Goal: Communication & Community: Share content

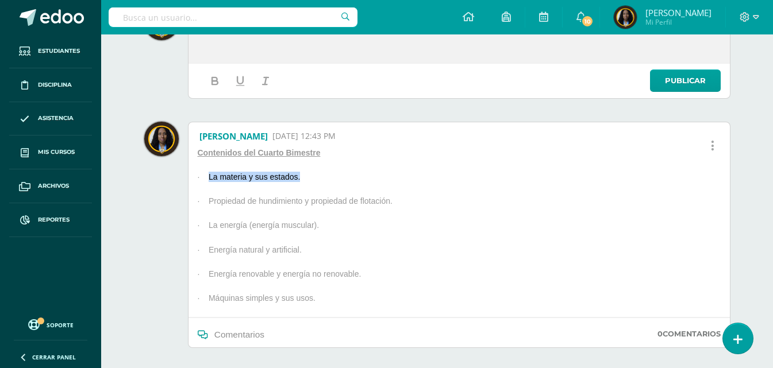
scroll to position [172, 0]
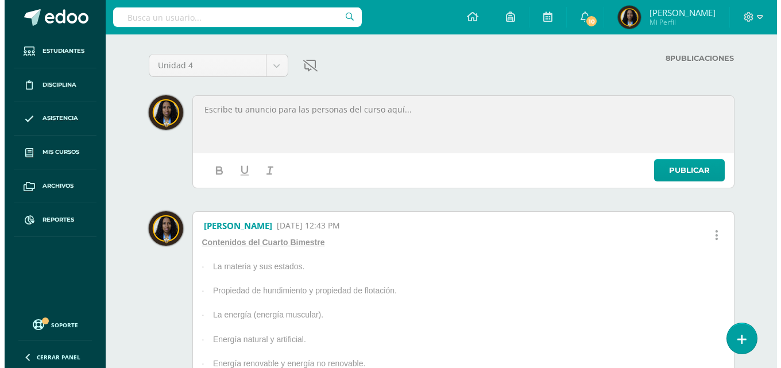
scroll to position [0, 0]
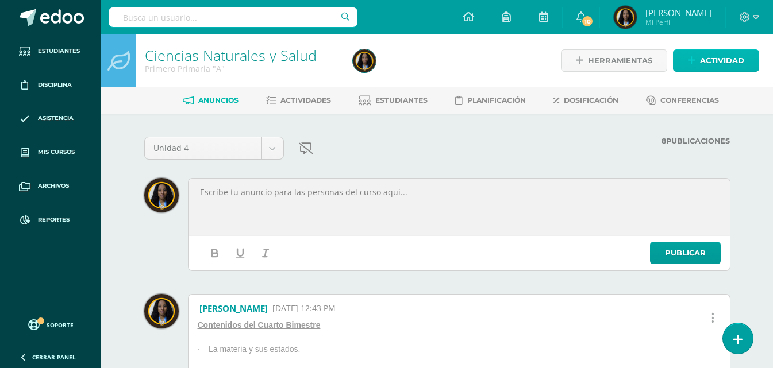
click at [738, 64] on span "Actividad" at bounding box center [722, 60] width 44 height 21
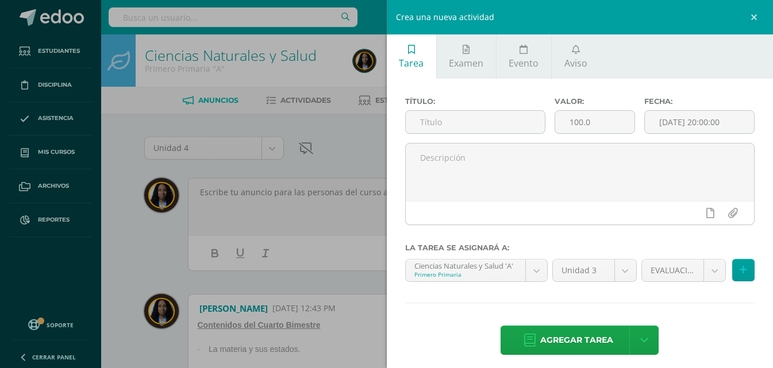
click at [346, 133] on div "Crea una nueva actividad Tarea Examen Evento Aviso Título: Valor: 100.0 Fecha: …" at bounding box center [386, 184] width 773 height 368
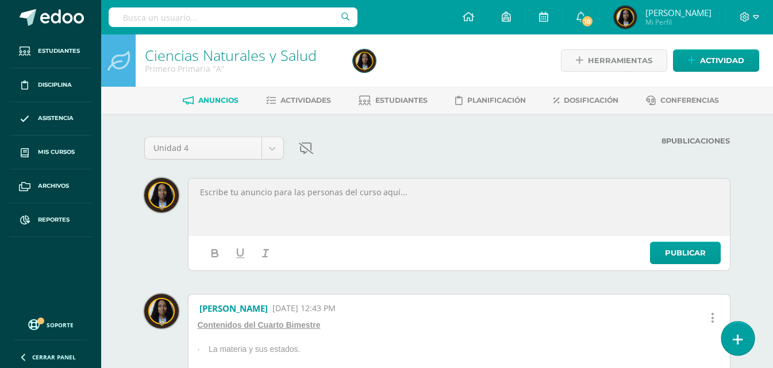
click at [732, 341] on link at bounding box center [737, 338] width 33 height 33
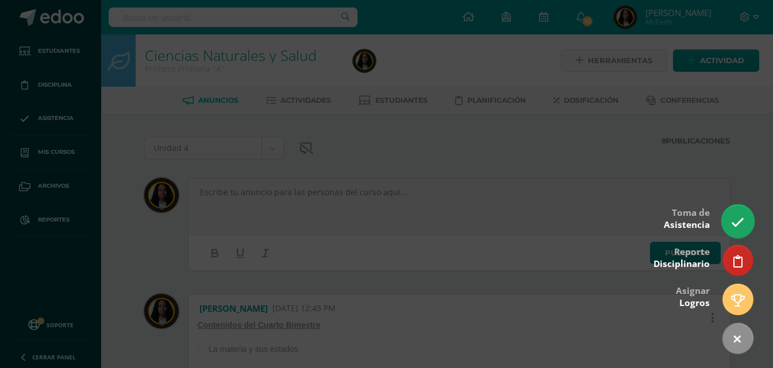
click at [735, 220] on icon at bounding box center [737, 222] width 13 height 13
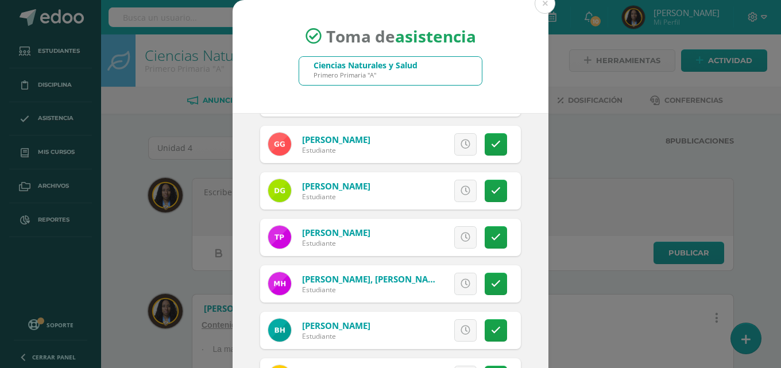
scroll to position [368, 0]
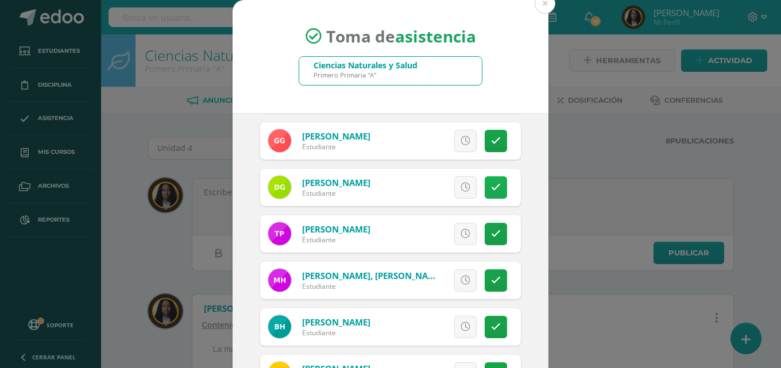
click at [492, 184] on link at bounding box center [496, 187] width 22 height 22
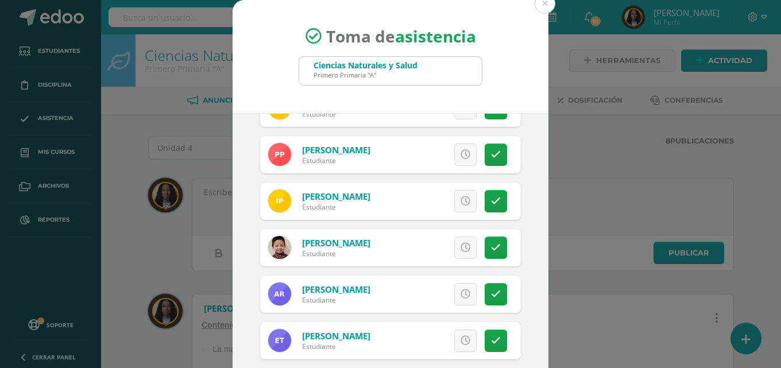
scroll to position [873, 0]
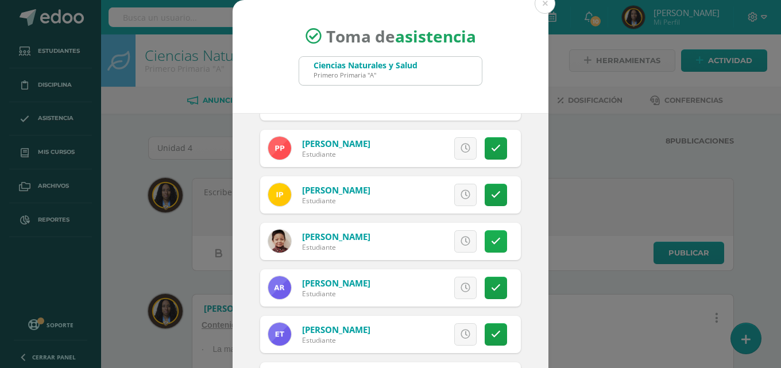
click at [487, 248] on link at bounding box center [496, 241] width 22 height 22
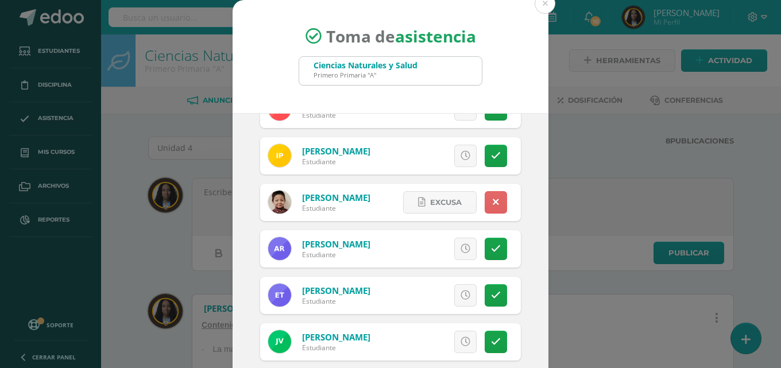
scroll to position [906, 0]
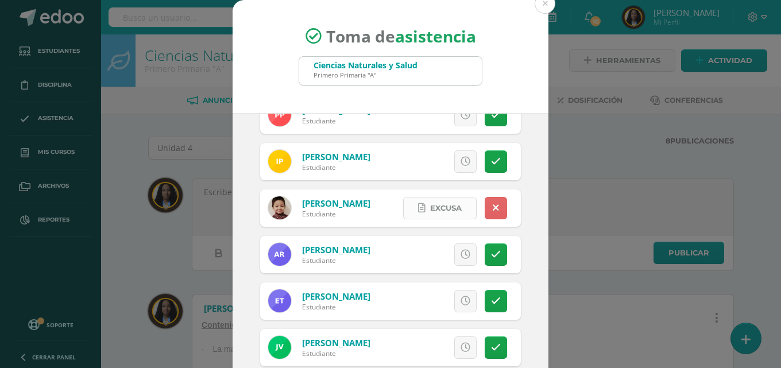
click at [430, 213] on span "Excusa" at bounding box center [446, 208] width 32 height 21
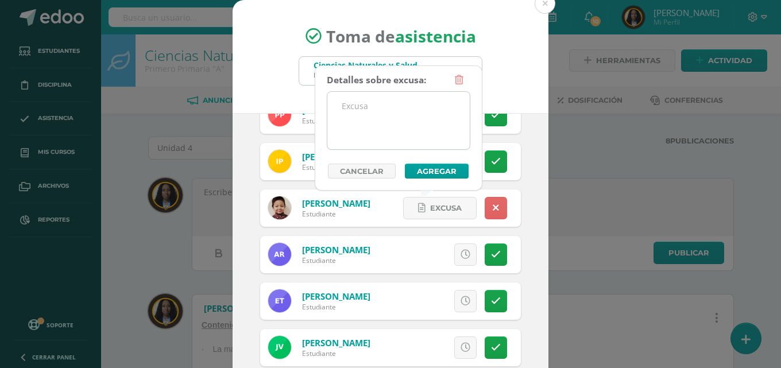
drag, startPoint x: 432, startPoint y: 118, endPoint x: 425, endPoint y: 120, distance: 7.8
click at [427, 119] on textarea at bounding box center [399, 120] width 143 height 57
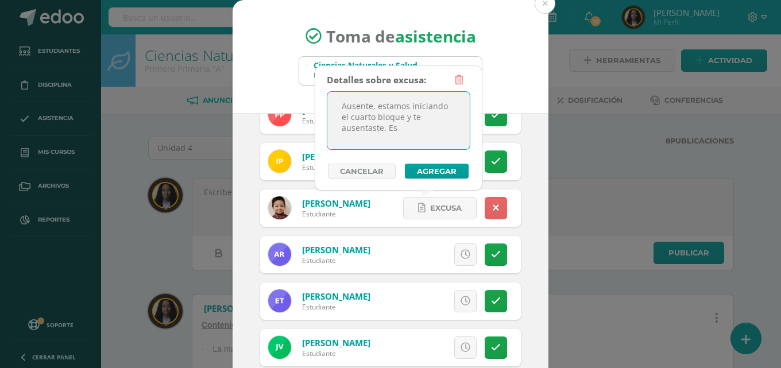
click at [369, 131] on textarea "Ausente, estamos iniciando el cuarto bloque y te ausentaste. Es" at bounding box center [399, 120] width 143 height 57
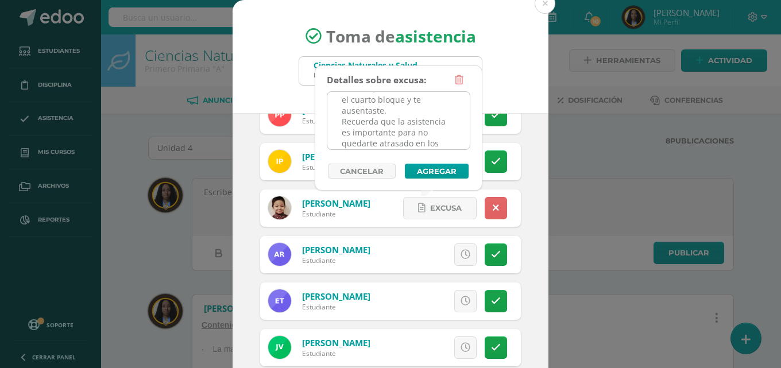
scroll to position [28, 0]
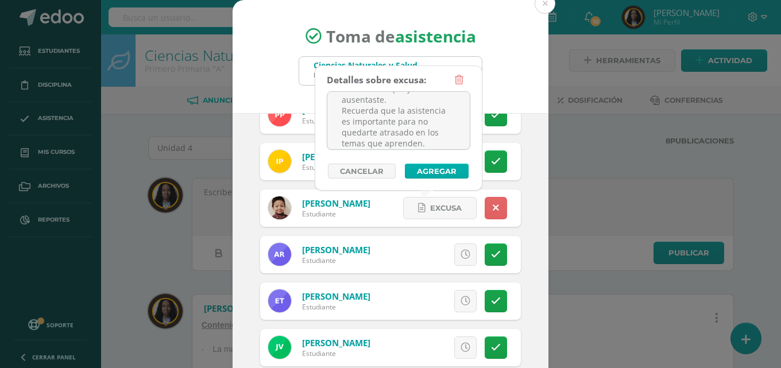
type textarea "Ausente, estamos iniciando el cuarto bloque y te ausentaste. Recuerda que la as…"
click at [448, 170] on button "Agregar" at bounding box center [437, 171] width 64 height 15
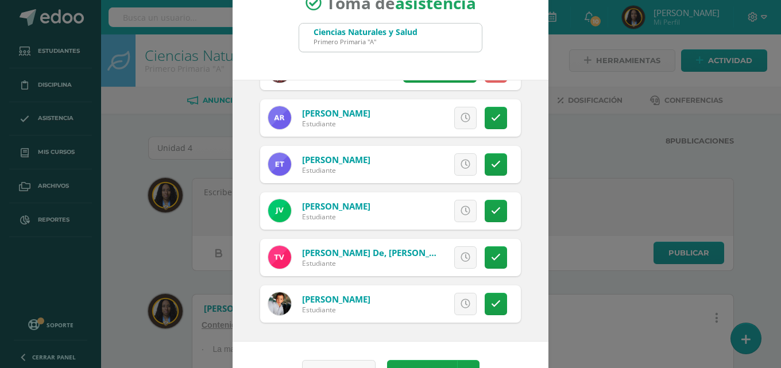
scroll to position [66, 0]
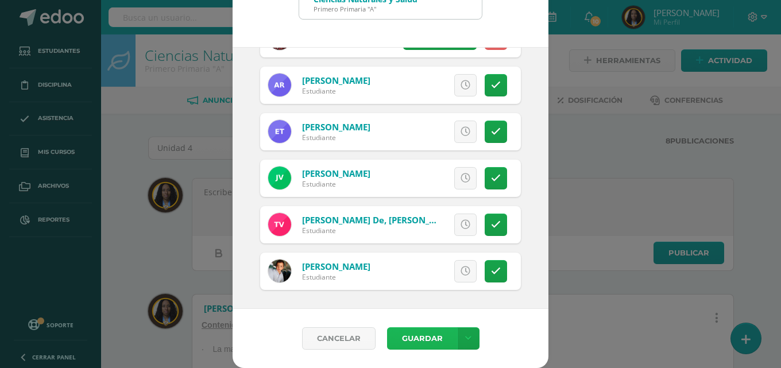
click at [434, 340] on button "Guardar" at bounding box center [422, 339] width 70 height 22
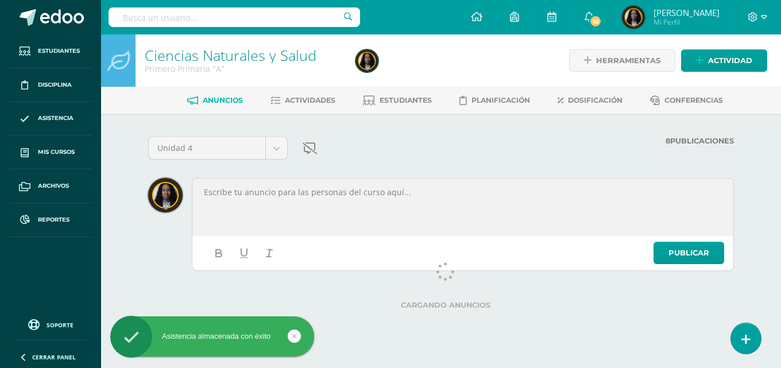
click at [475, 197] on p at bounding box center [463, 192] width 521 height 10
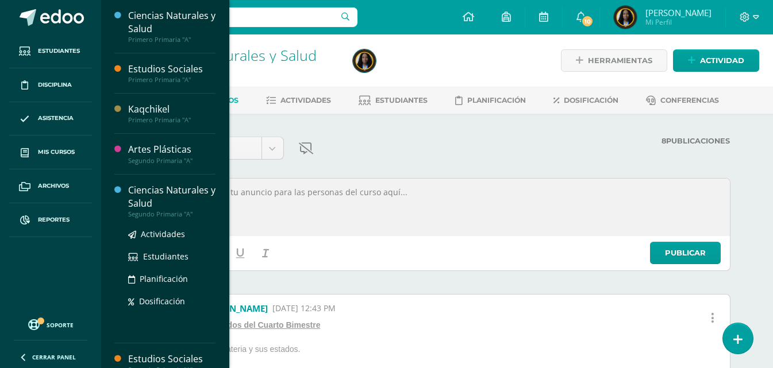
click at [185, 205] on div "Ciencias Naturales y Salud" at bounding box center [171, 197] width 87 height 26
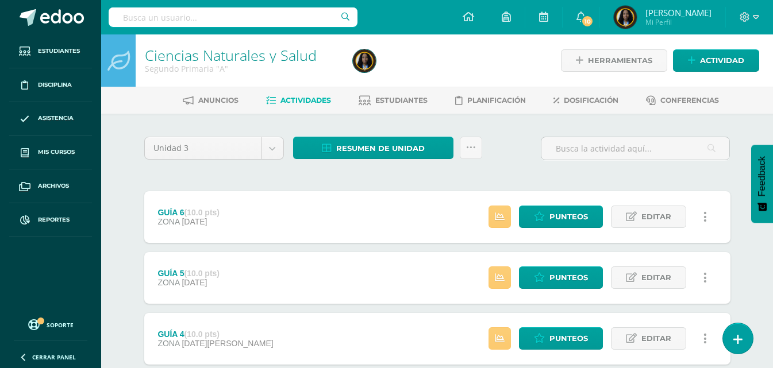
click at [538, 72] on div at bounding box center [454, 60] width 213 height 52
click at [210, 102] on span "Anuncios" at bounding box center [218, 100] width 40 height 9
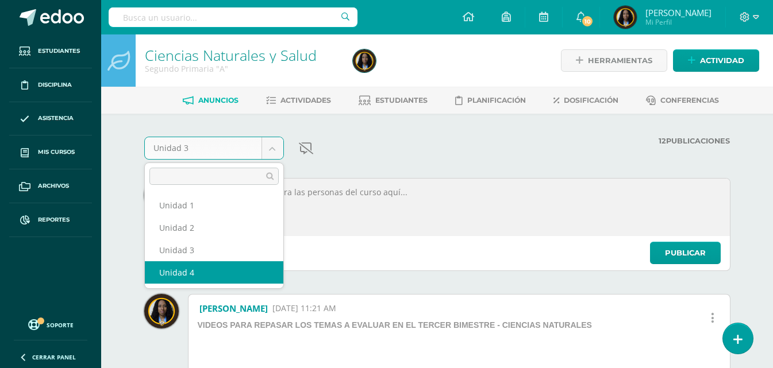
select select "Unidad 4"
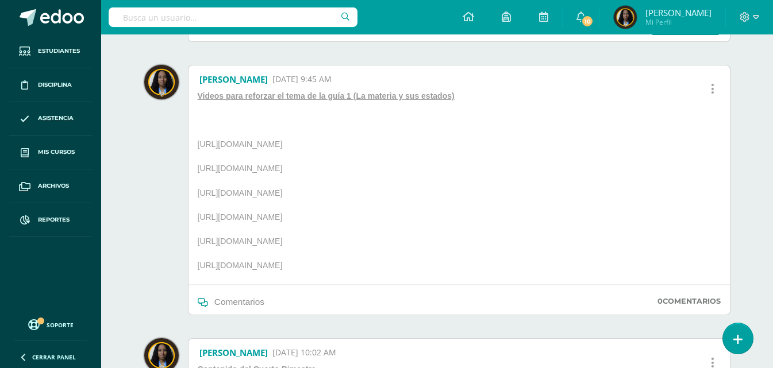
scroll to position [230, 0]
drag, startPoint x: 390, startPoint y: 268, endPoint x: 194, endPoint y: 99, distance: 258.3
click at [194, 99] on div "Videos para reforzar el tema de la guía 1 (La materia y sus estados) [URL][DOMA…" at bounding box center [336, 187] width 287 height 194
copy div "Videos para reforzar el tema de la guía 1 (La materia y sus estados) [URL][DOMA…"
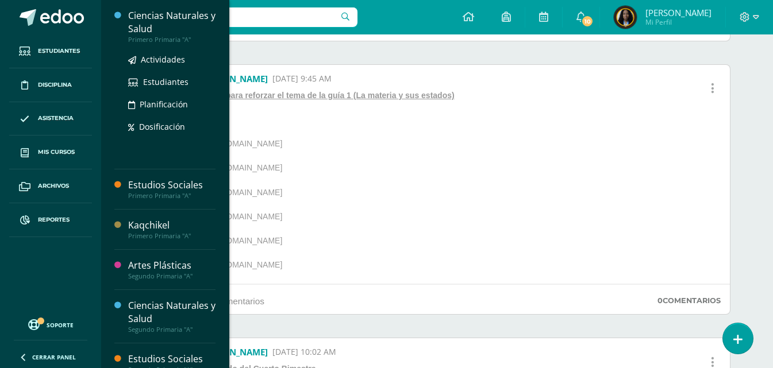
click at [168, 18] on div "Ciencias Naturales y Salud" at bounding box center [171, 22] width 87 height 26
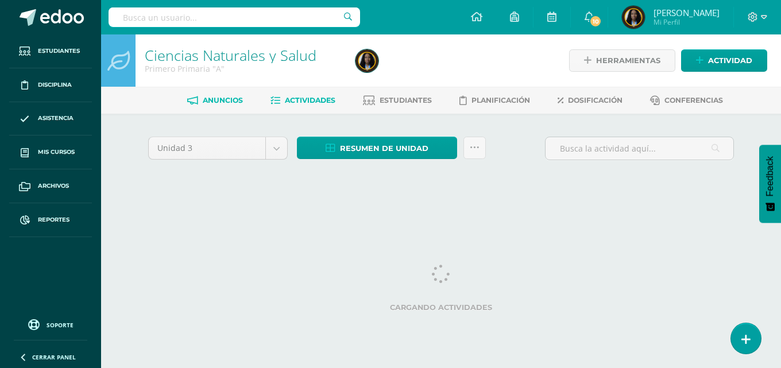
click at [214, 104] on span "Anuncios" at bounding box center [223, 100] width 40 height 9
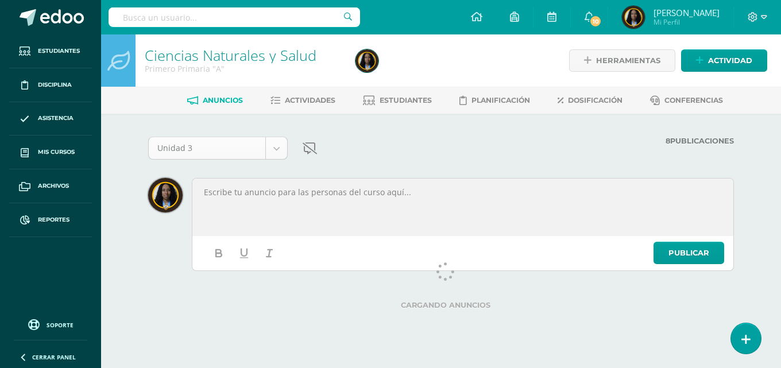
click at [279, 148] on body "Estudiantes Disciplina Asistencia Mis cursos Archivos Reportes Soporte Ayuda Re…" at bounding box center [390, 158] width 781 height 317
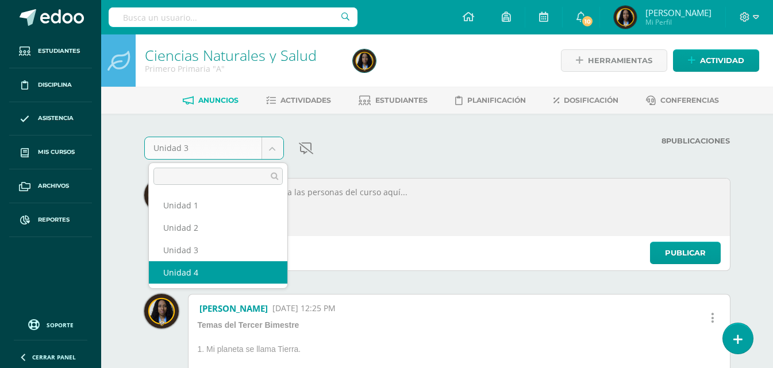
select select "Unidad 4"
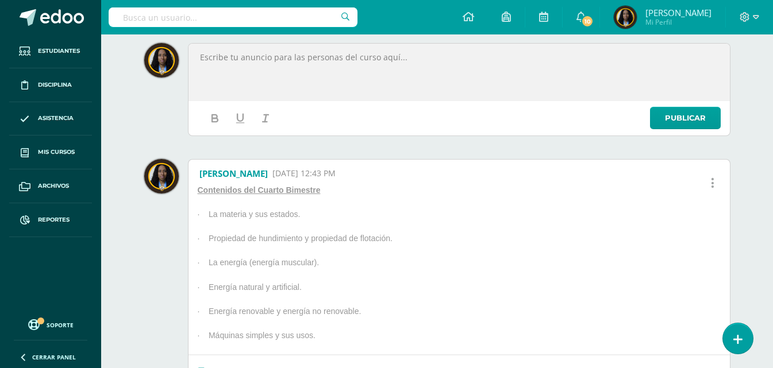
scroll to position [115, 0]
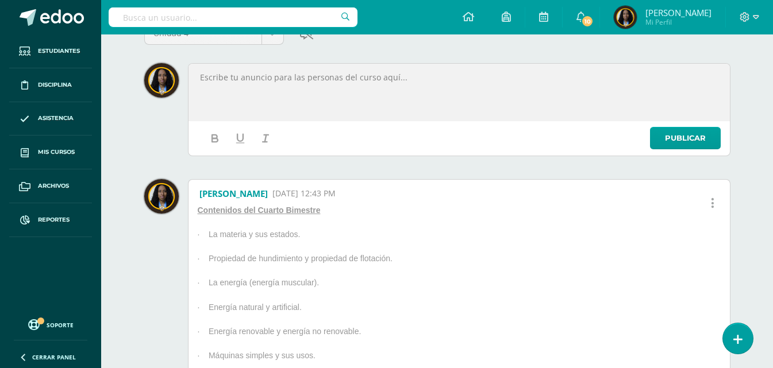
click at [324, 89] on div at bounding box center [459, 92] width 538 height 53
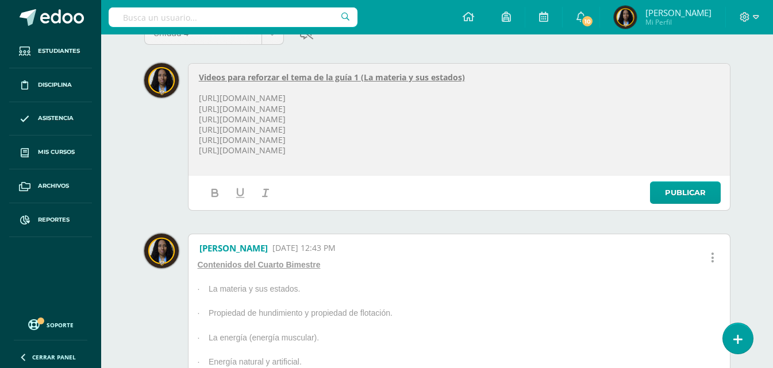
scroll to position [0, 0]
click at [390, 82] on u "Videos para reforzar el tema de la guía 1 (La materia y sus estados)" at bounding box center [332, 77] width 266 height 11
click at [381, 87] on p at bounding box center [459, 88] width 521 height 10
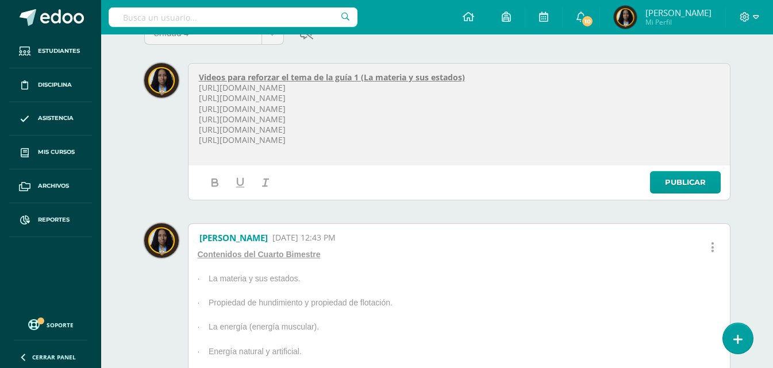
click at [422, 102] on p "https://www.youtube.com/watch?v=fxDKpEYAoSE" at bounding box center [459, 98] width 521 height 10
click at [704, 184] on link "Publicar" at bounding box center [685, 182] width 71 height 22
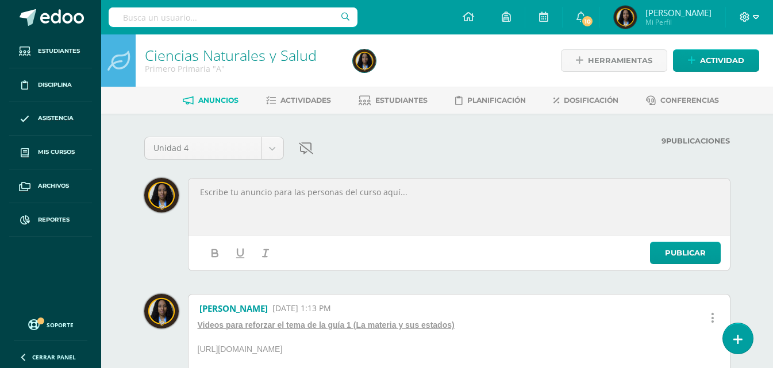
click at [753, 18] on icon at bounding box center [756, 17] width 6 height 10
click at [723, 84] on link "Cerrar sesión" at bounding box center [713, 78] width 91 height 17
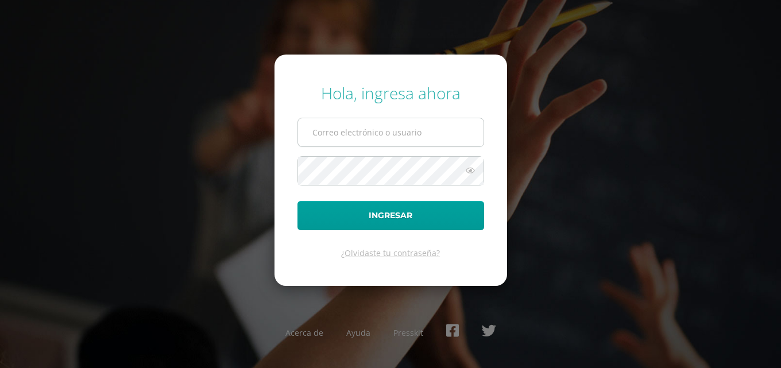
click at [398, 130] on input "text" at bounding box center [391, 132] width 186 height 28
type input "sandrahernandez@osoriosandoval.edu.gt"
click at [298, 201] on button "Ingresar" at bounding box center [391, 215] width 187 height 29
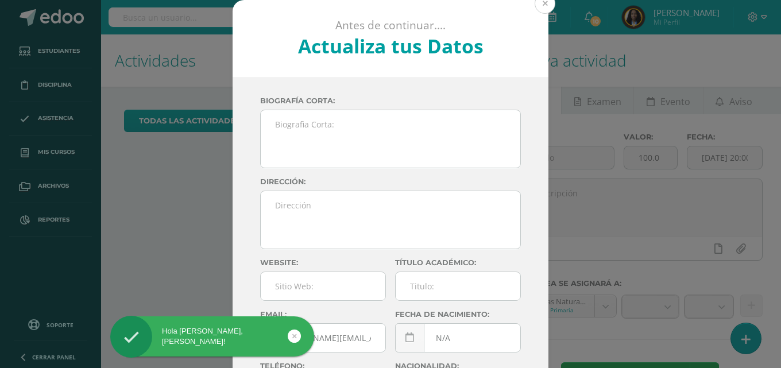
click at [546, 2] on button at bounding box center [545, 3] width 21 height 21
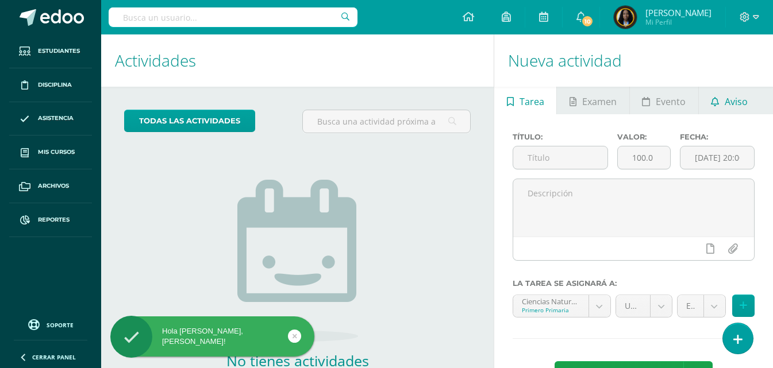
click at [744, 107] on span "Aviso" at bounding box center [736, 102] width 23 height 28
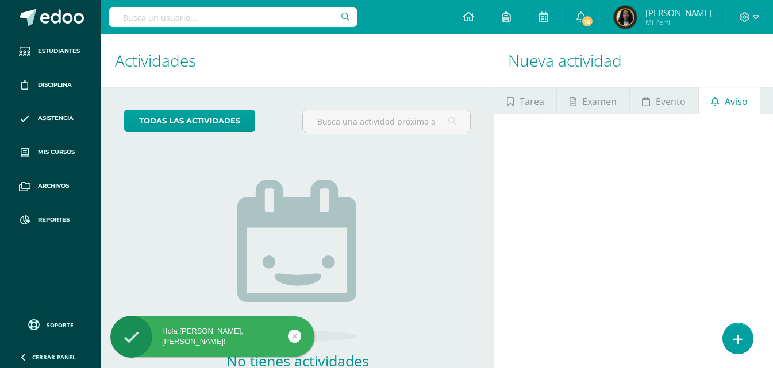
scroll to position [74, 0]
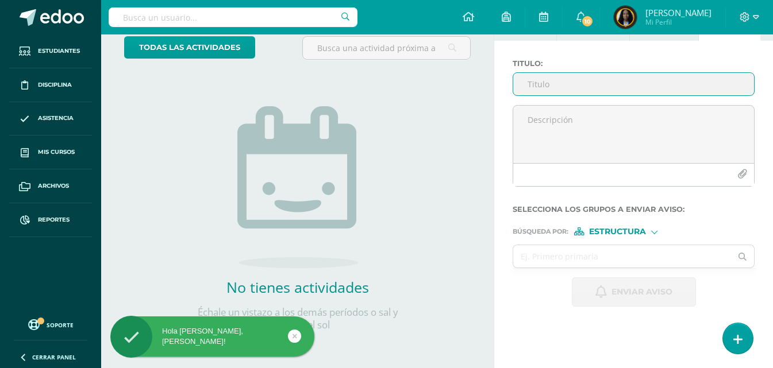
click at [544, 84] on input "Titulo :" at bounding box center [633, 84] width 241 height 22
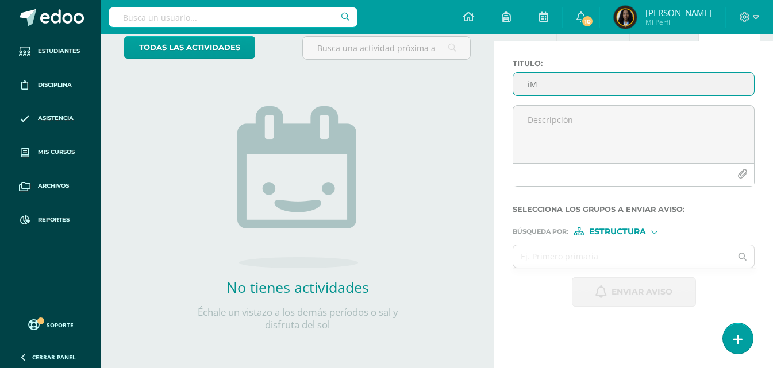
type input "i"
type input "Evaluación de Ciencias Naturales y de Medio Social"
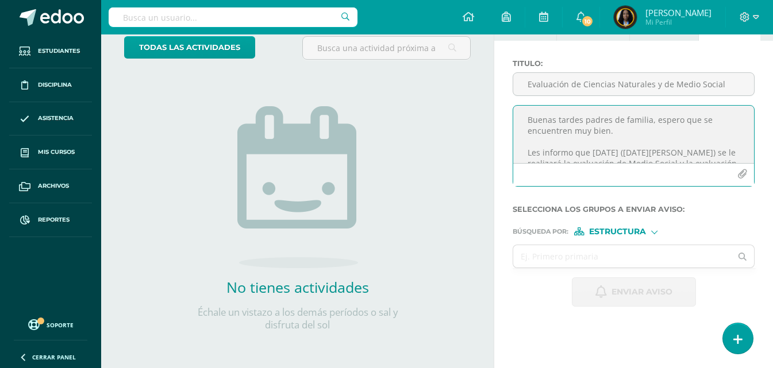
scroll to position [25, 0]
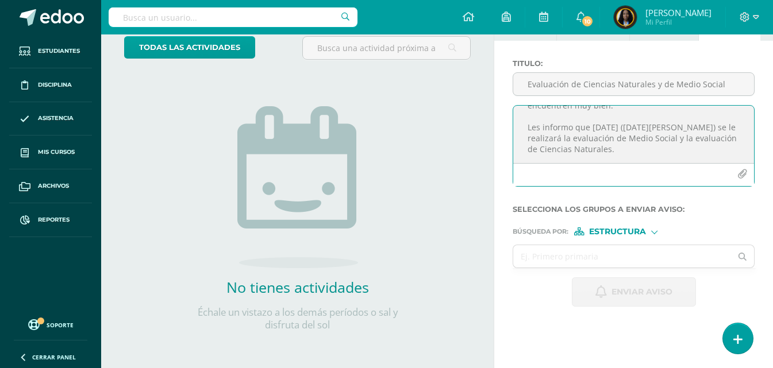
click at [667, 155] on textarea "Buenas tardes padres de familia, espero que se encuentren muy bien. Les informo…" at bounding box center [633, 134] width 241 height 57
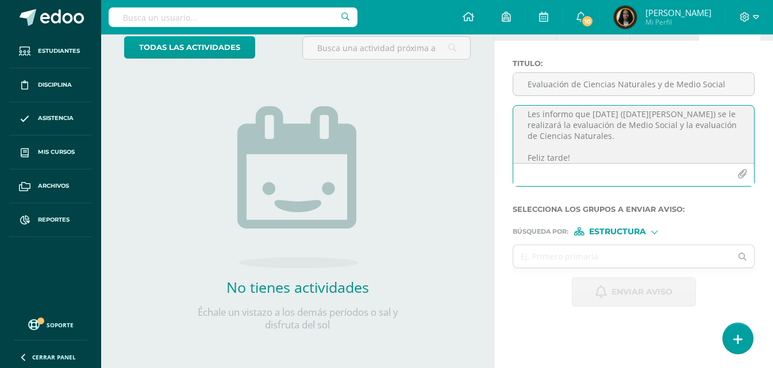
type textarea "Buenas tardes padres de familia, espero que se encuentren muy bien. Les informo…"
click at [611, 226] on div "Búsqueda por : Estructura Estructura Persona" at bounding box center [634, 226] width 242 height 17
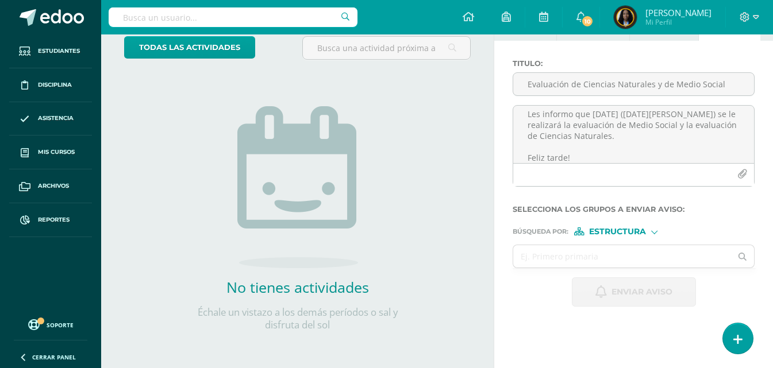
click at [611, 232] on span "Estructura" at bounding box center [617, 232] width 57 height 6
click at [617, 262] on span "Persona" at bounding box center [621, 262] width 41 height 6
click at [603, 265] on input "text" at bounding box center [622, 256] width 218 height 22
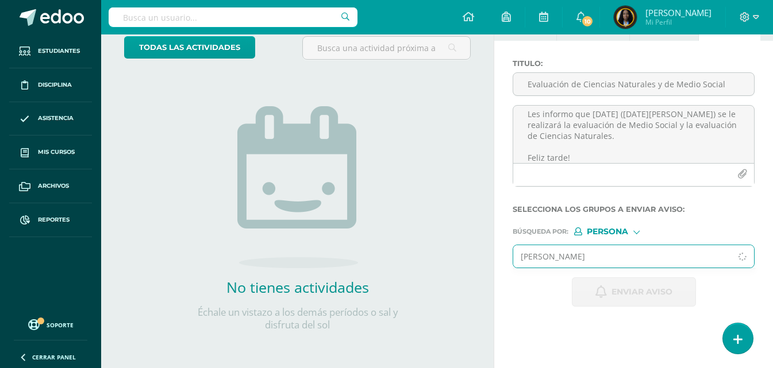
type input "ariadna"
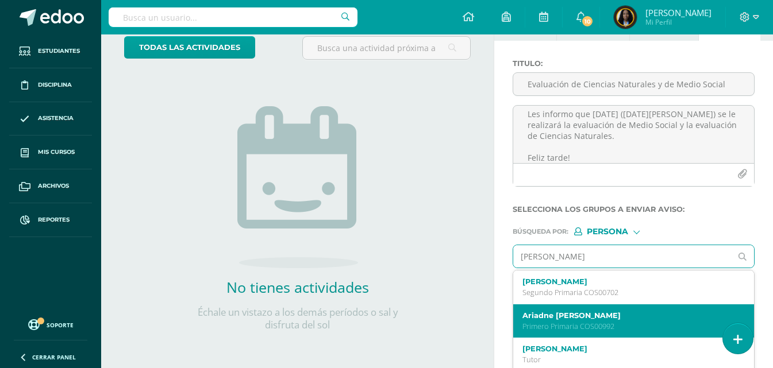
click at [618, 319] on label "Ariadne Jimena Rodriguez Chinchilla" at bounding box center [628, 315] width 213 height 9
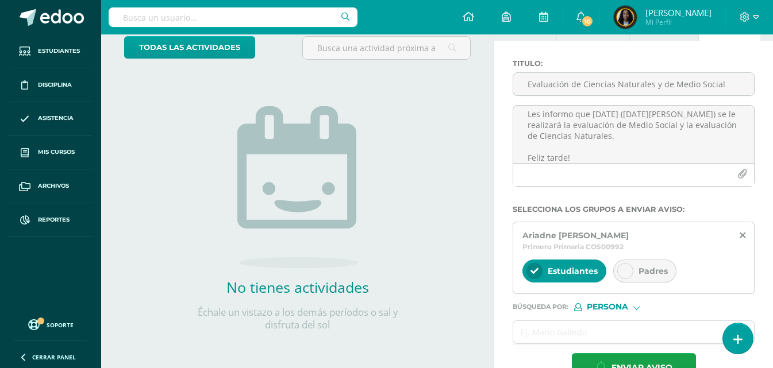
click at [623, 268] on icon at bounding box center [625, 271] width 8 height 8
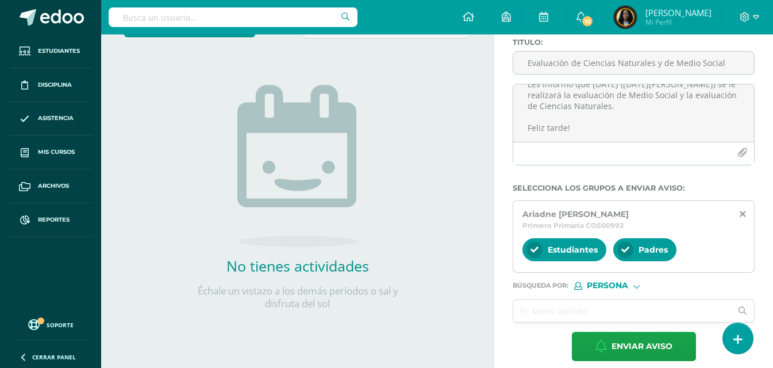
scroll to position [106, 0]
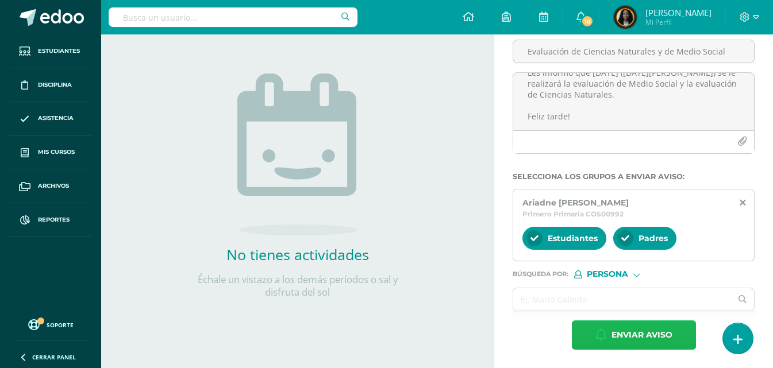
click at [641, 337] on span "Enviar aviso" at bounding box center [641, 335] width 61 height 28
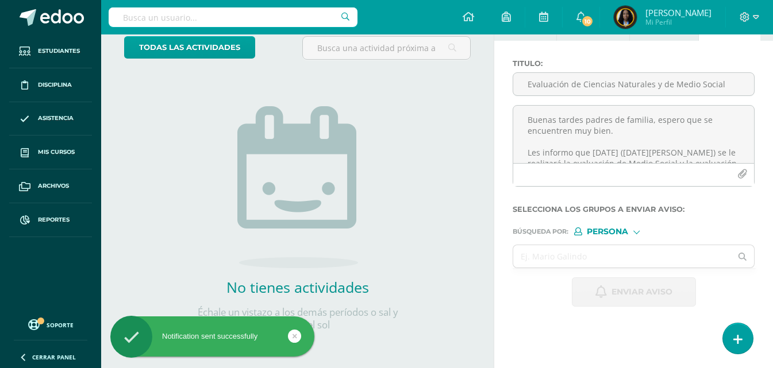
scroll to position [74, 0]
click at [751, 17] on span at bounding box center [750, 17] width 20 height 13
click at [737, 77] on span "Cerrar sesión" at bounding box center [720, 78] width 52 height 11
